Goal: Check status: Check status

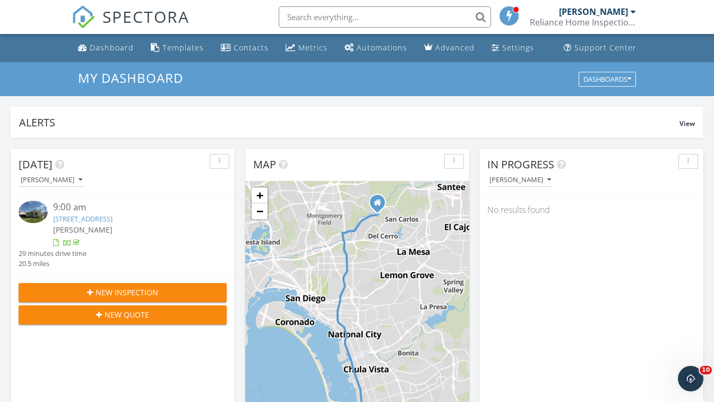
click at [112, 217] on link "747 5th St, Imperial Beach, CA 91932" at bounding box center [82, 219] width 59 height 10
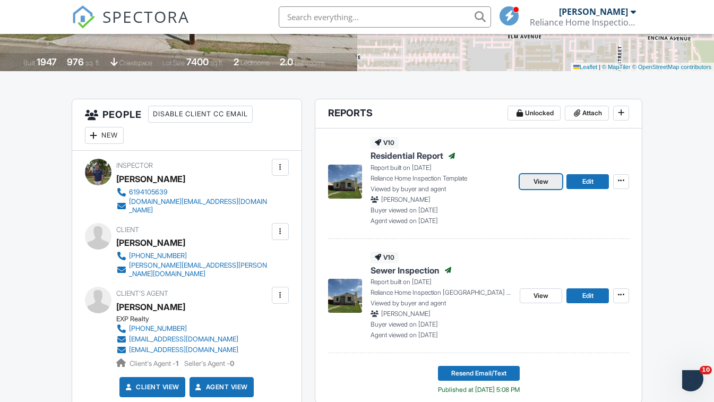
click at [535, 181] on span "View" at bounding box center [540, 181] width 15 height 11
